Goal: Transaction & Acquisition: Purchase product/service

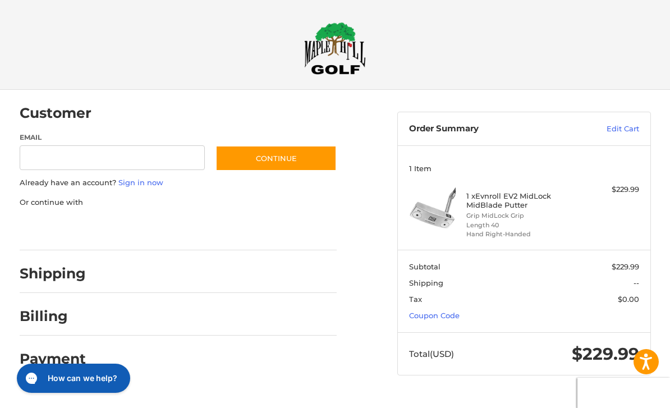
click at [513, 194] on h4 "1 x Evnroll EV2 MidLock MidBlade Putter" at bounding box center [523, 200] width 112 height 19
click at [517, 196] on h4 "1 x Evnroll EV2 MidLock MidBlade Putter" at bounding box center [523, 200] width 112 height 19
